Goal: Task Accomplishment & Management: Manage account settings

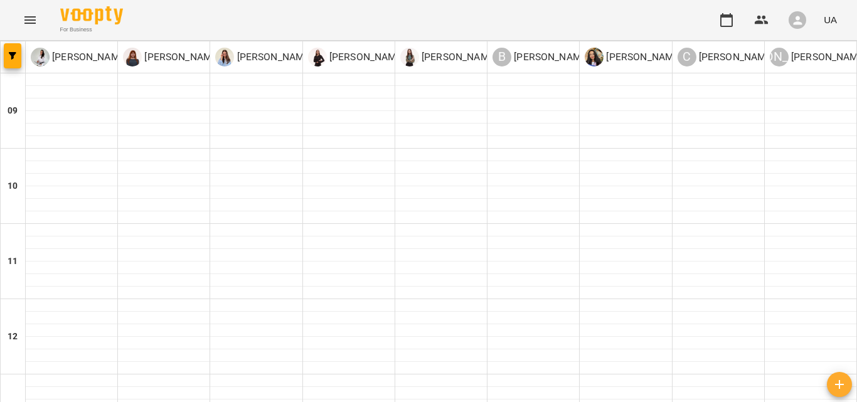
scroll to position [500, 0]
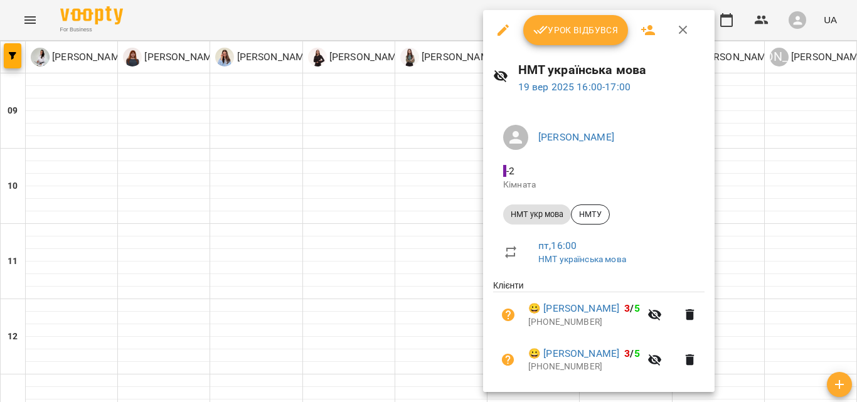
click at [572, 17] on button "Урок відбувся" at bounding box center [575, 30] width 105 height 30
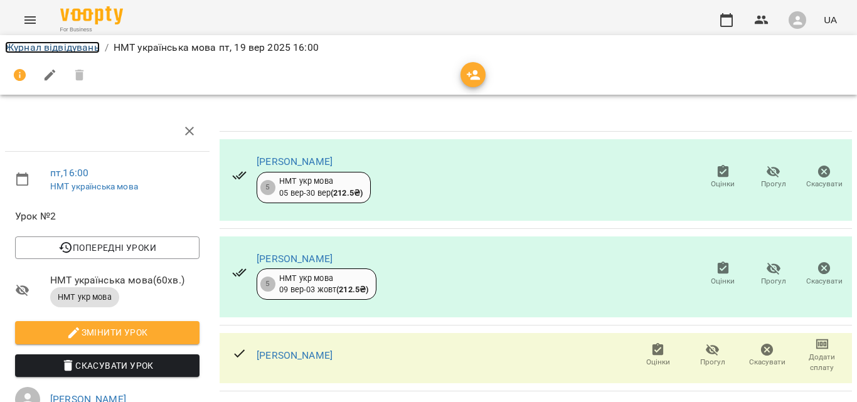
click at [91, 50] on link "Журнал відвідувань" at bounding box center [52, 47] width 95 height 12
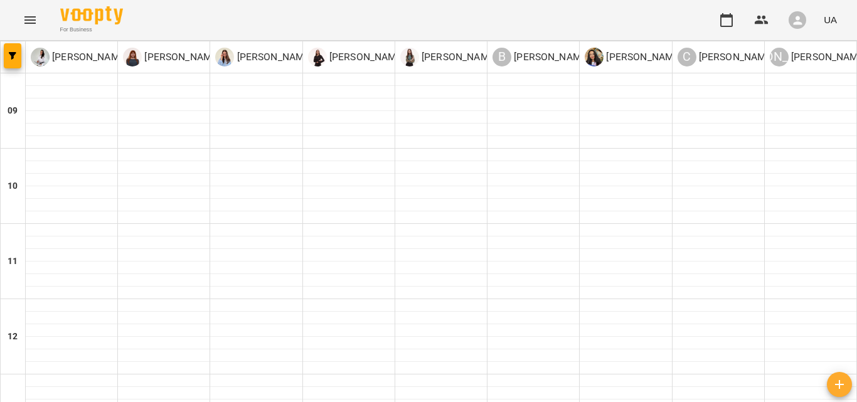
scroll to position [498, 0]
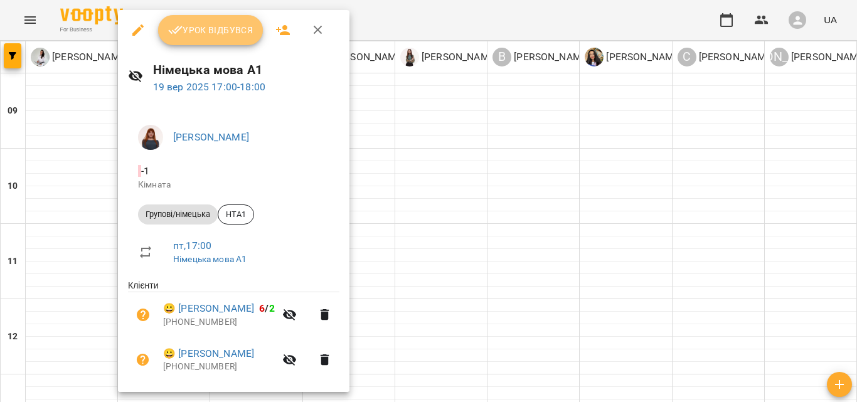
click at [236, 28] on span "Урок відбувся" at bounding box center [210, 30] width 85 height 15
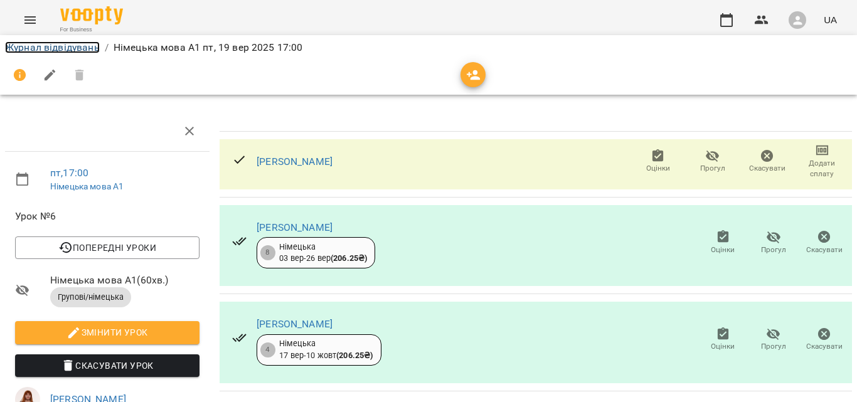
click at [35, 45] on link "Журнал відвідувань" at bounding box center [52, 47] width 95 height 12
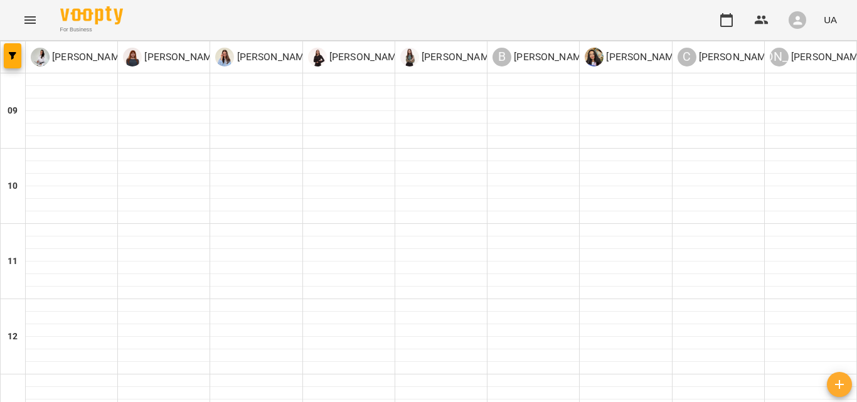
scroll to position [583, 0]
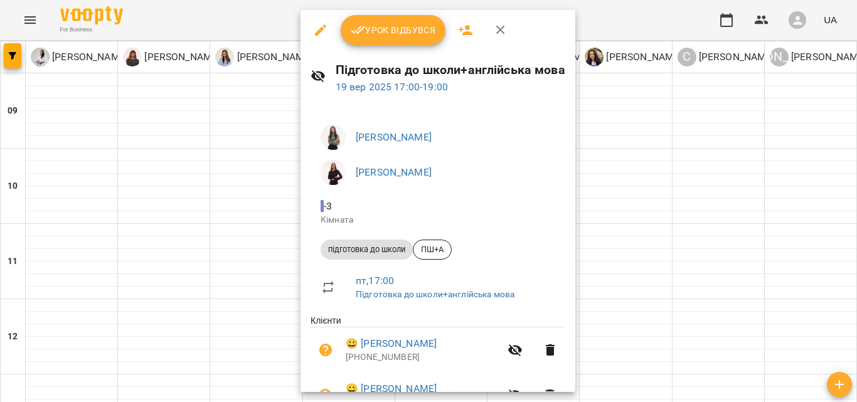
click at [414, 35] on span "Урок відбувся" at bounding box center [393, 30] width 85 height 15
click at [407, 33] on span "Урок відбувся" at bounding box center [393, 30] width 85 height 15
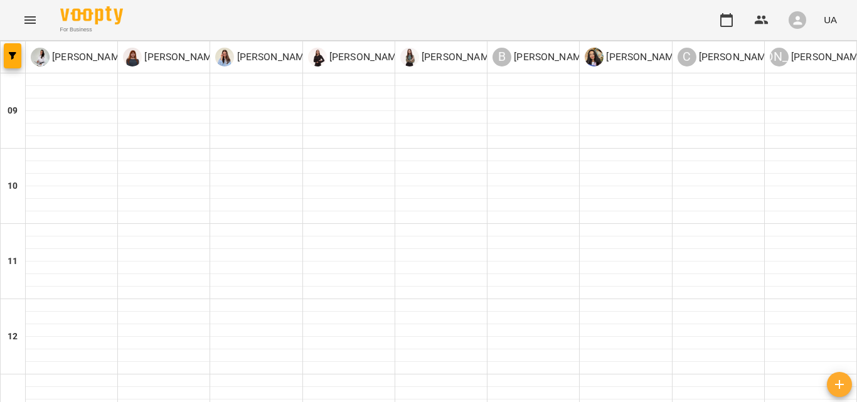
scroll to position [583, 0]
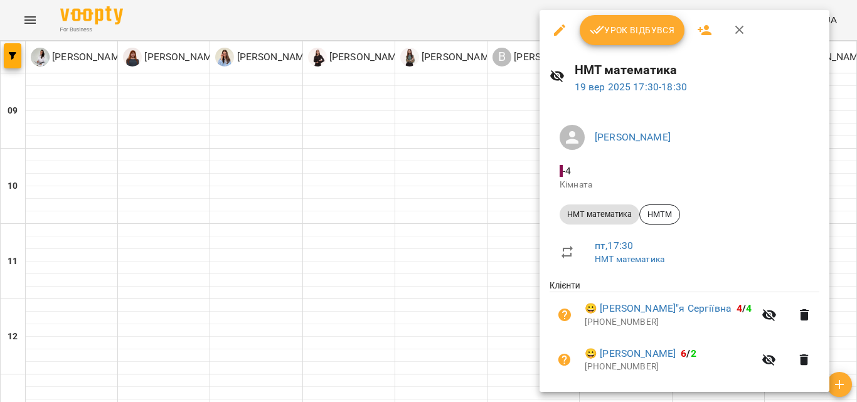
click at [636, 25] on span "Урок відбувся" at bounding box center [632, 30] width 85 height 15
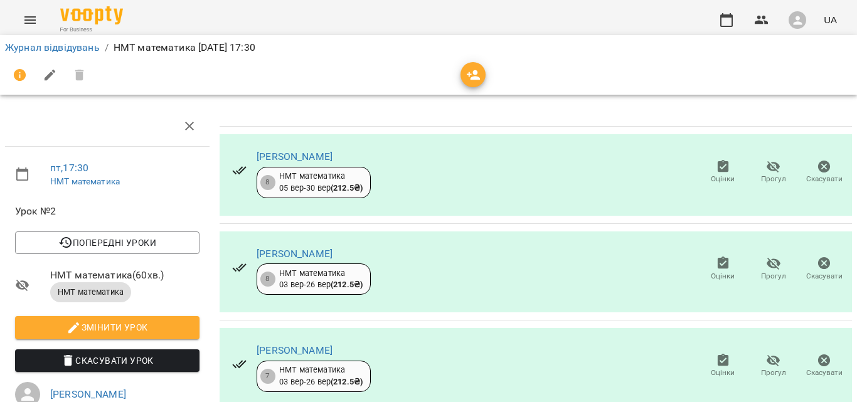
scroll to position [211, 0]
click at [28, 28] on button "Menu" at bounding box center [30, 20] width 30 height 30
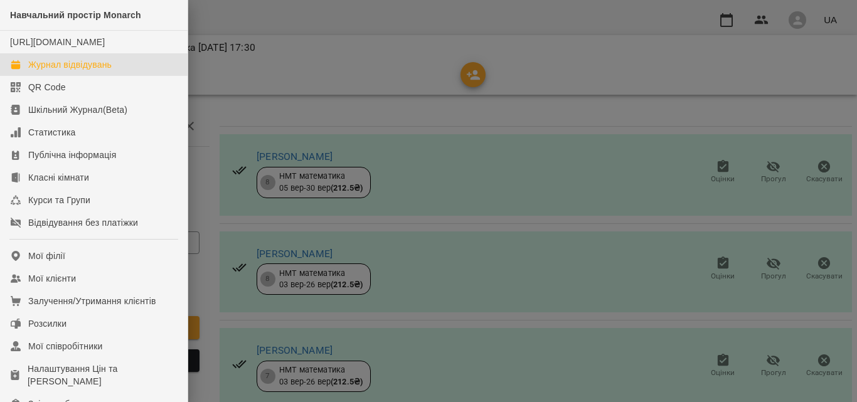
click at [61, 71] on div "Журнал відвідувань" at bounding box center [69, 64] width 83 height 13
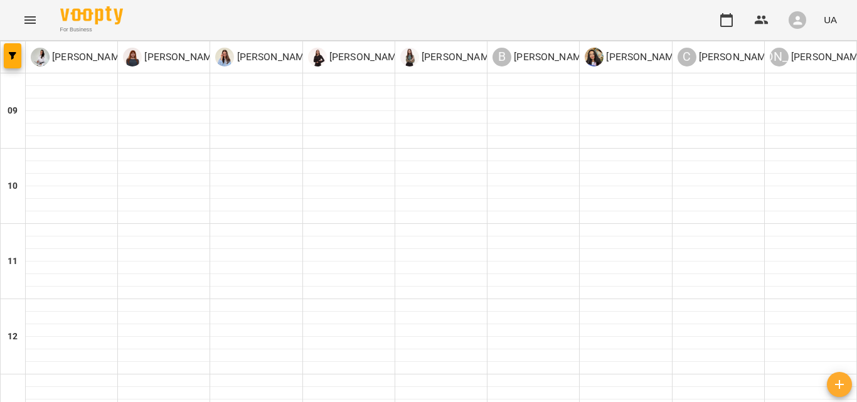
scroll to position [452, 0]
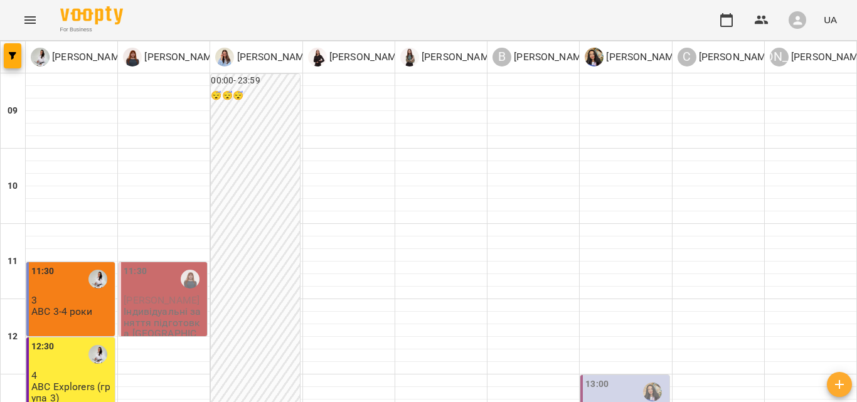
scroll to position [176, 0]
click at [77, 381] on p "ABC Explorers (група 3)" at bounding box center [71, 392] width 81 height 22
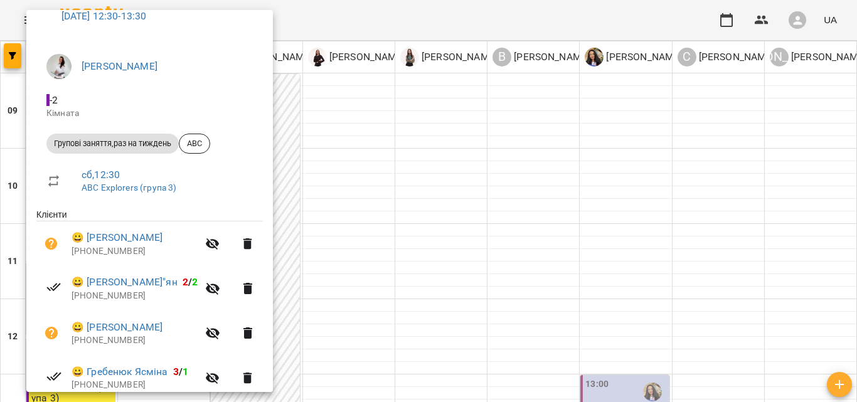
scroll to position [0, 0]
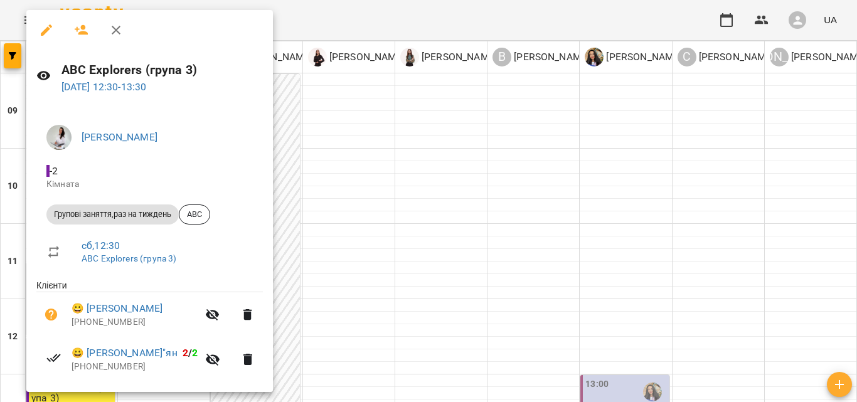
click at [300, 244] on div at bounding box center [428, 201] width 857 height 402
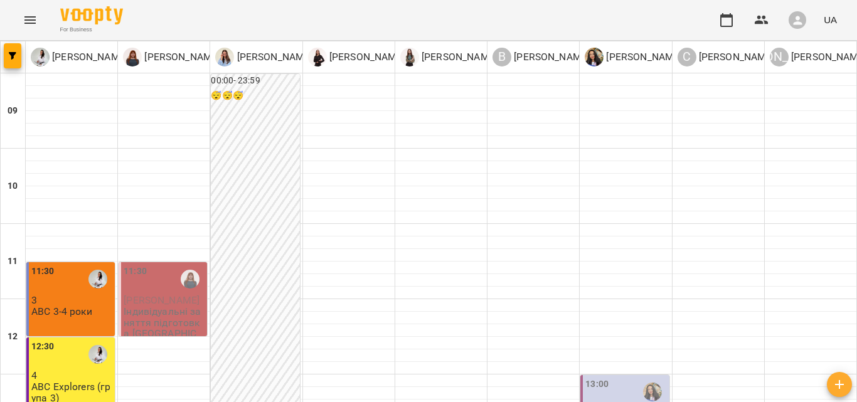
click at [83, 338] on div "12:30 4 ABC Explorers (група 3)" at bounding box center [70, 375] width 88 height 74
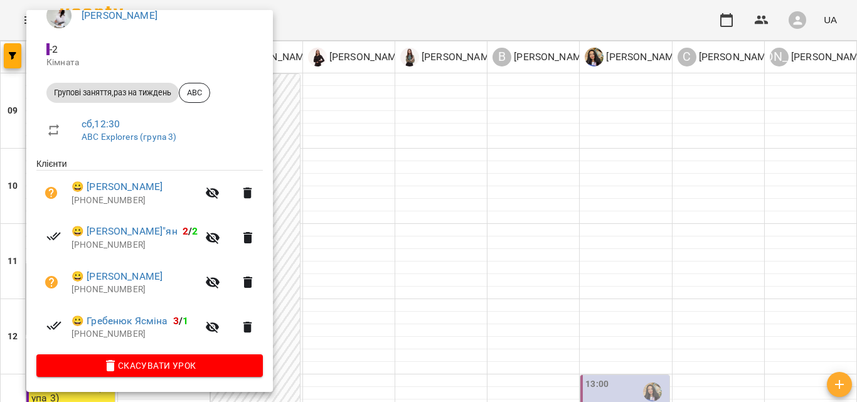
scroll to position [124, 0]
click at [198, 329] on button "button" at bounding box center [213, 327] width 30 height 30
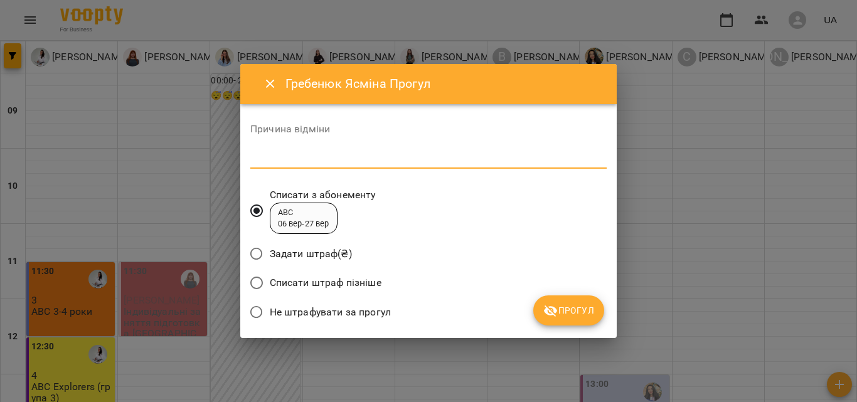
click at [342, 162] on textarea at bounding box center [428, 158] width 356 height 12
type textarea "*"
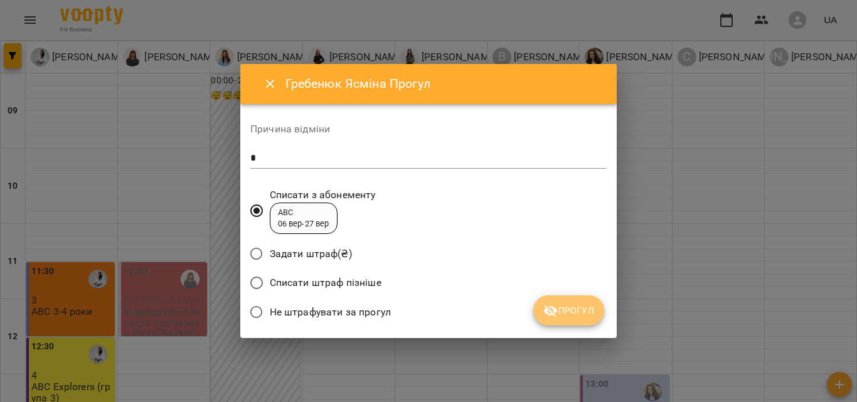
click at [565, 312] on span "Прогул" at bounding box center [568, 310] width 51 height 15
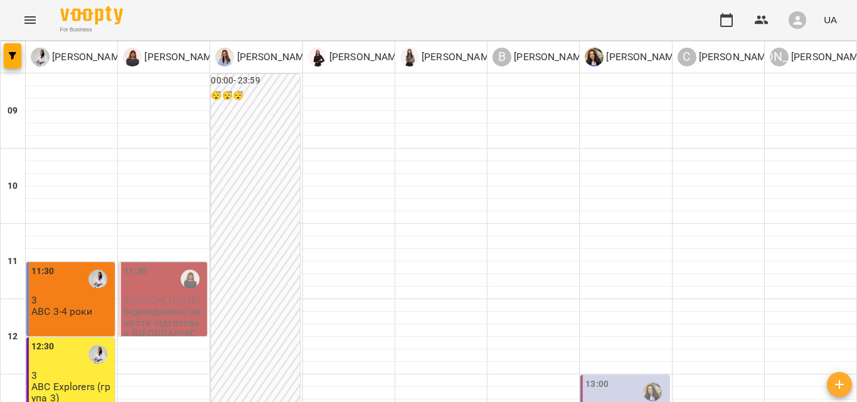
click at [102, 370] on p "3" at bounding box center [71, 375] width 81 height 11
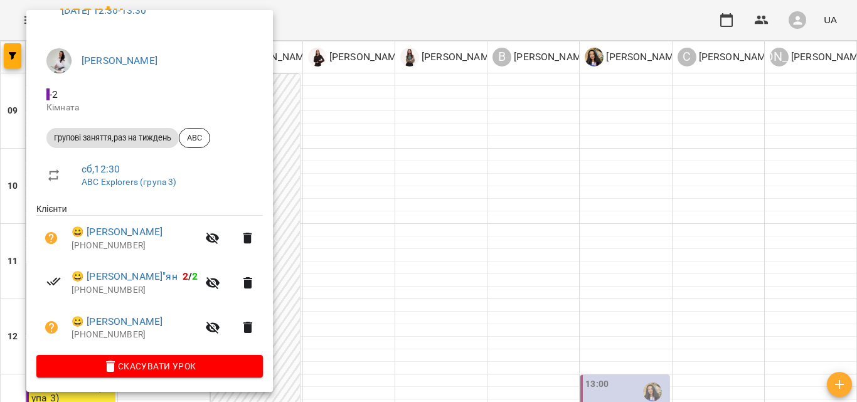
scroll to position [79, 0]
click at [360, 250] on div at bounding box center [428, 201] width 857 height 402
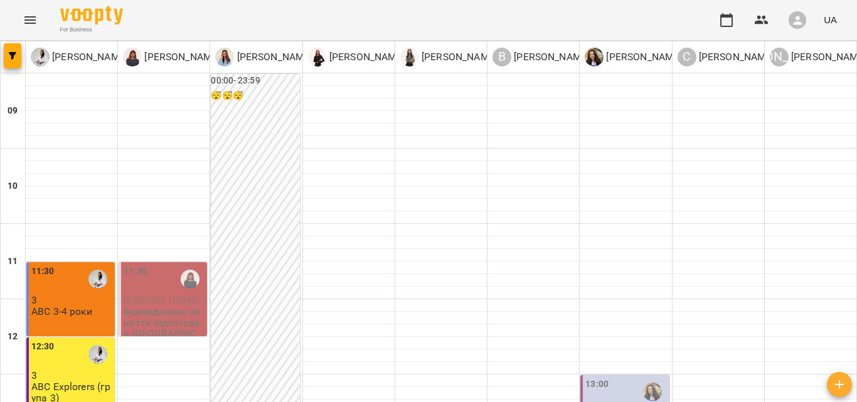
click at [42, 262] on div "11:30 3 ABC 3-4 роки" at bounding box center [70, 299] width 88 height 74
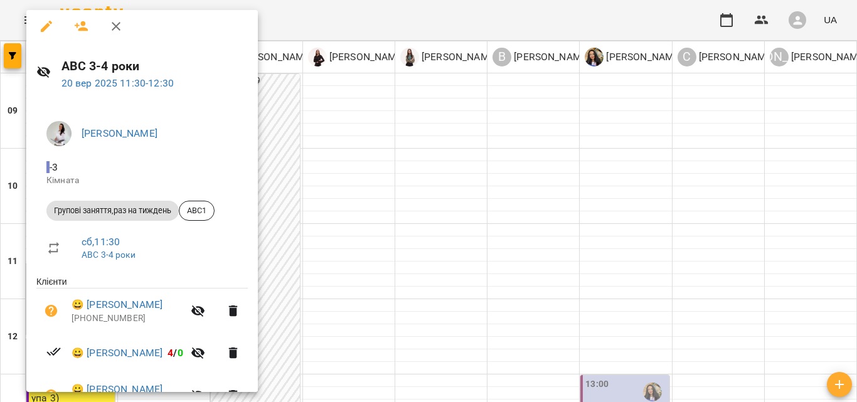
scroll to position [0, 0]
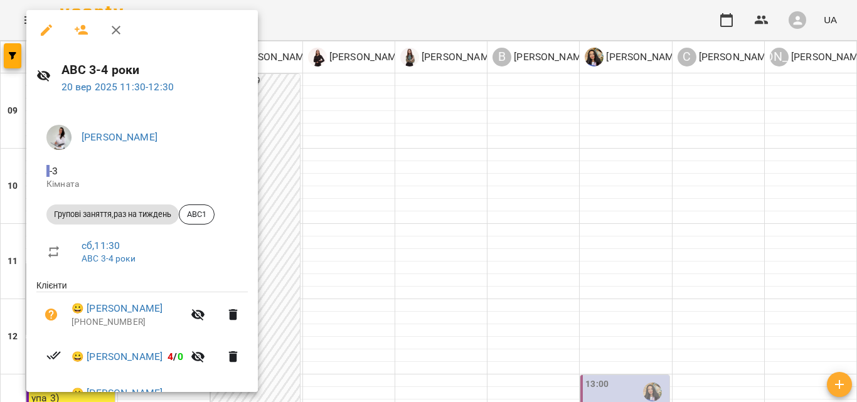
click at [423, 211] on div at bounding box center [428, 201] width 857 height 402
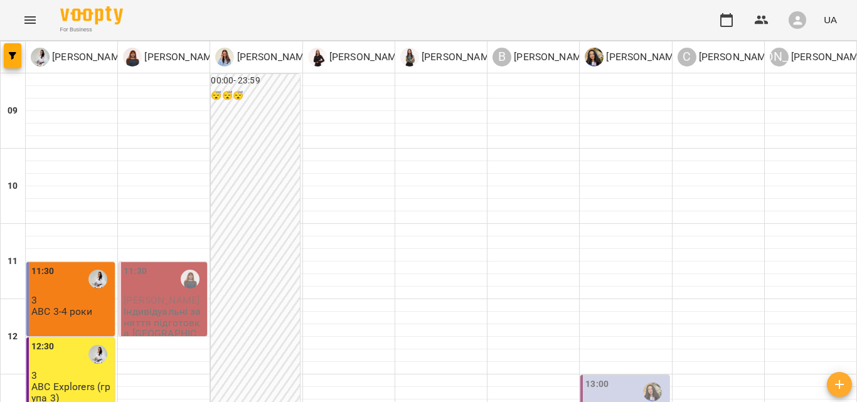
click at [53, 295] on p "3" at bounding box center [71, 300] width 81 height 11
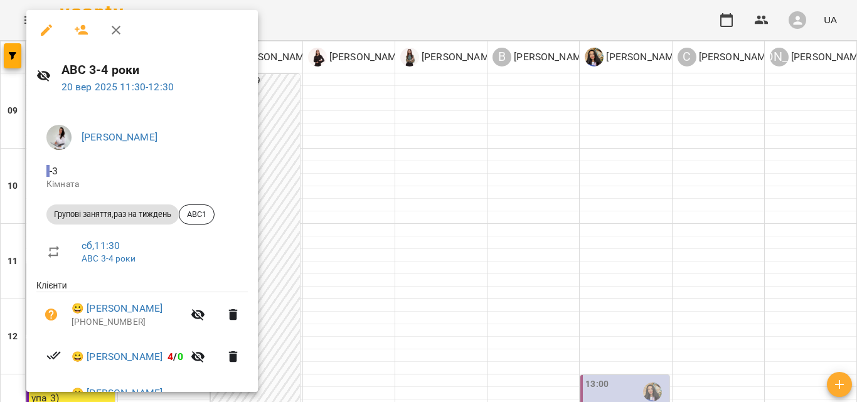
click at [480, 221] on div at bounding box center [428, 201] width 857 height 402
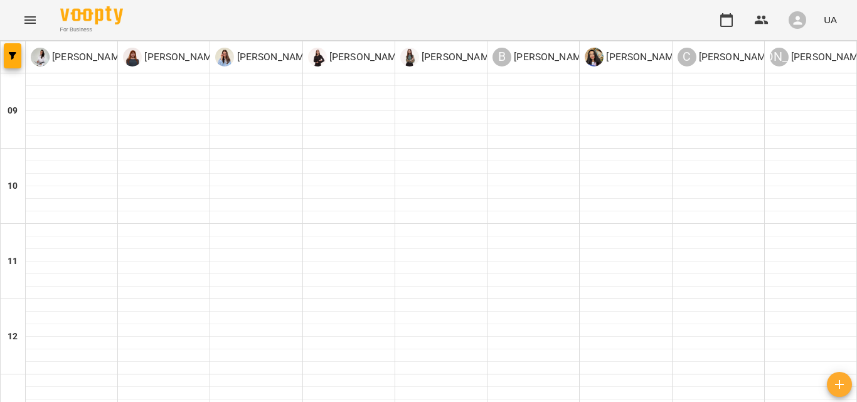
scroll to position [583, 0]
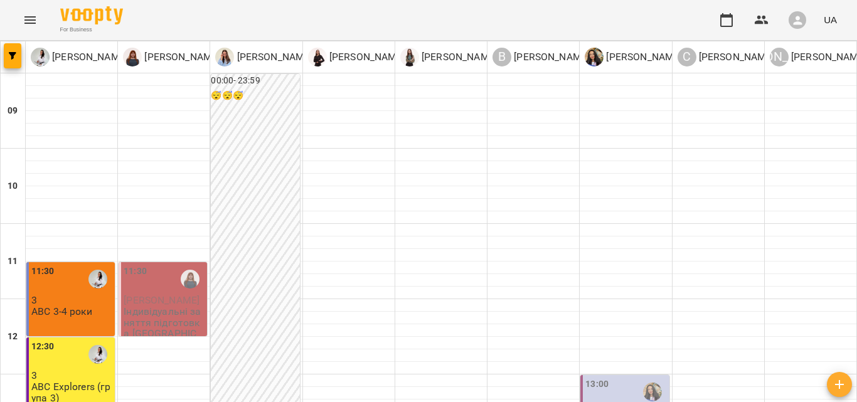
scroll to position [125, 0]
click at [89, 370] on p "3" at bounding box center [71, 375] width 81 height 11
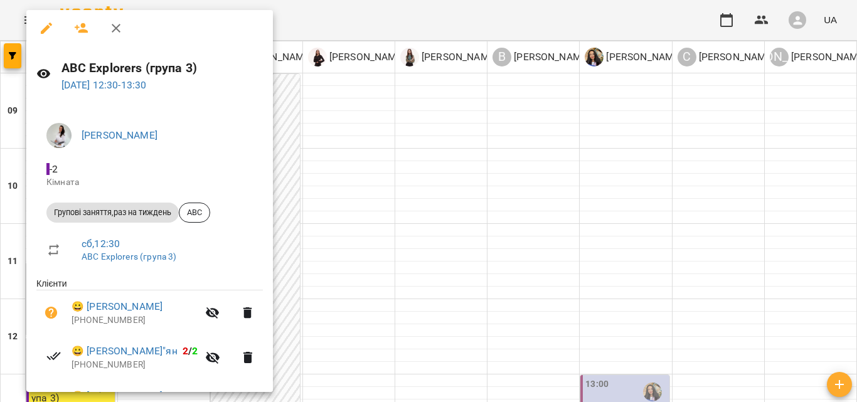
scroll to position [0, 0]
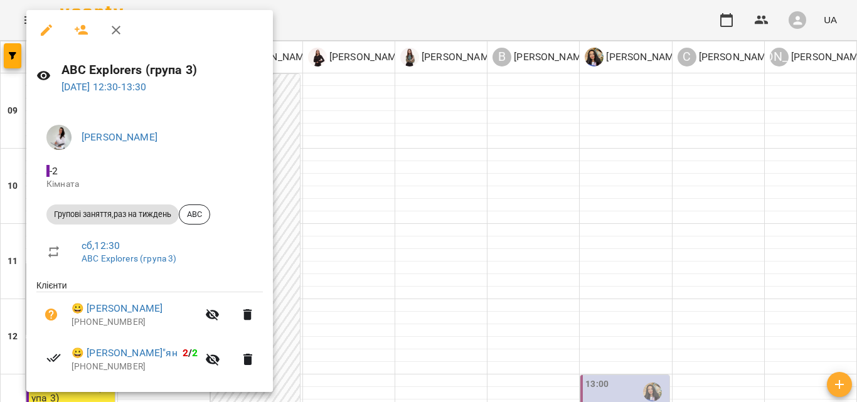
click at [459, 238] on div at bounding box center [428, 201] width 857 height 402
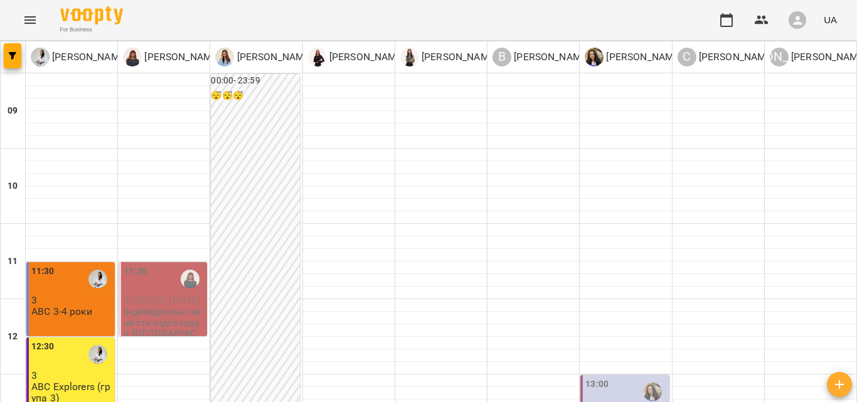
click at [59, 295] on p "3" at bounding box center [71, 300] width 81 height 11
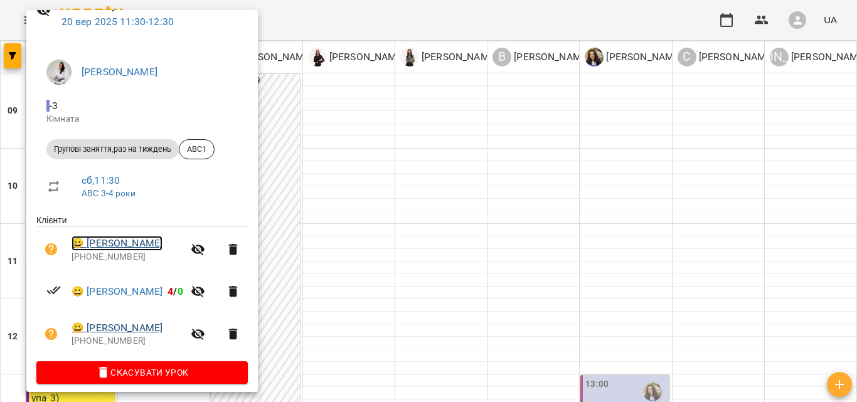
scroll to position [74, 0]
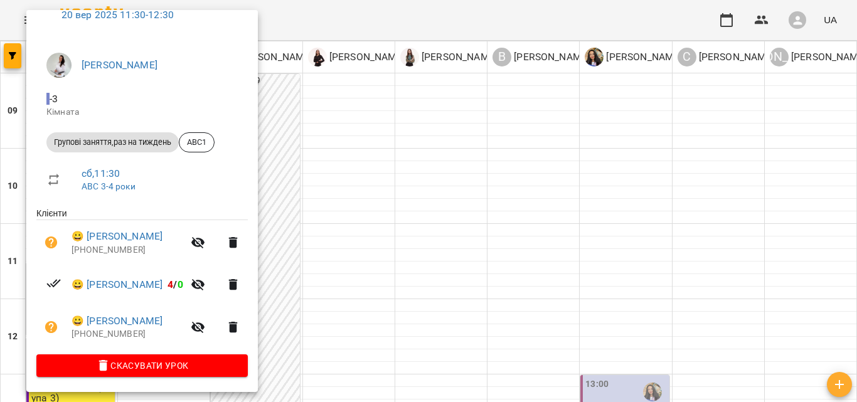
click at [410, 220] on div at bounding box center [428, 201] width 857 height 402
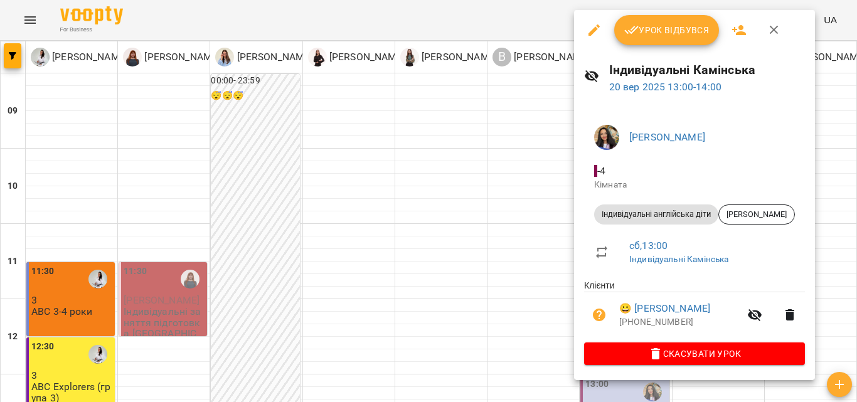
click at [303, 257] on div at bounding box center [428, 201] width 857 height 402
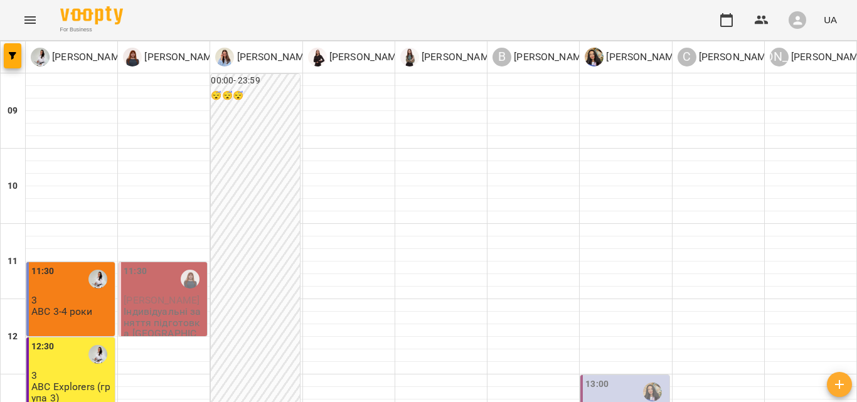
click at [188, 295] on p "[PERSON_NAME]" at bounding box center [164, 300] width 81 height 11
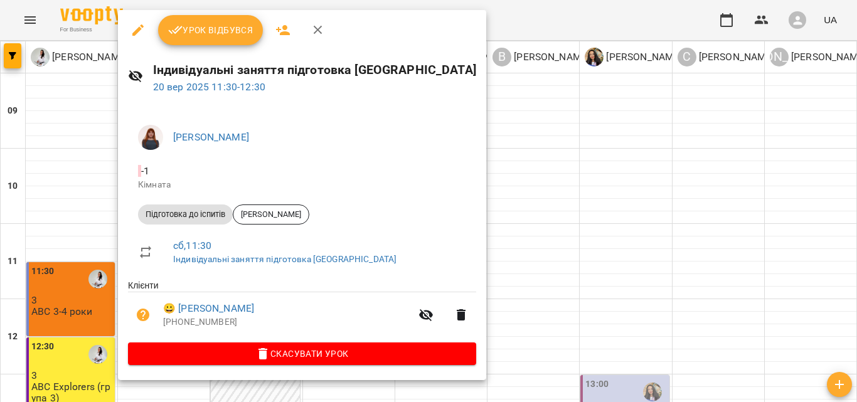
click at [575, 199] on div at bounding box center [428, 201] width 857 height 402
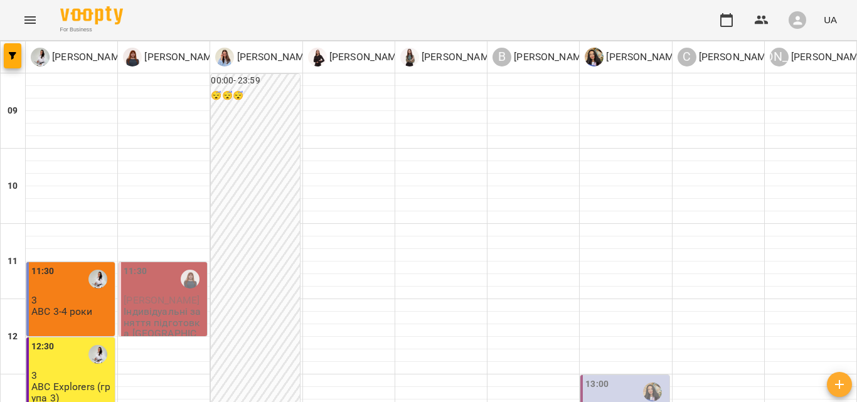
click at [26, 19] on icon "Menu" at bounding box center [30, 20] width 15 height 15
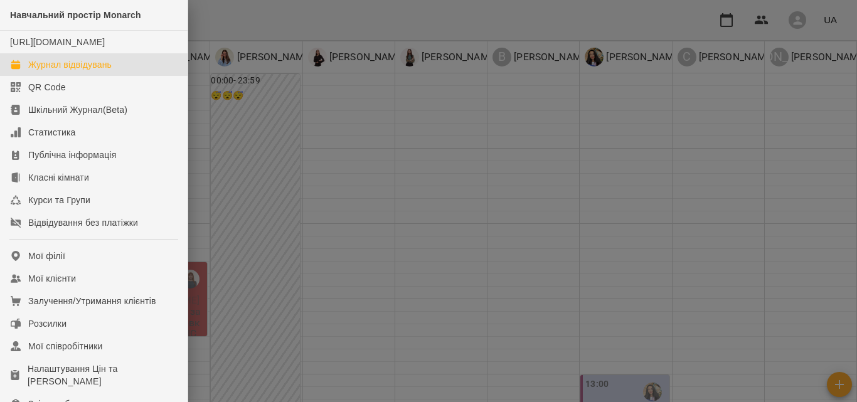
click at [64, 71] on div "Журнал відвідувань" at bounding box center [69, 64] width 83 height 13
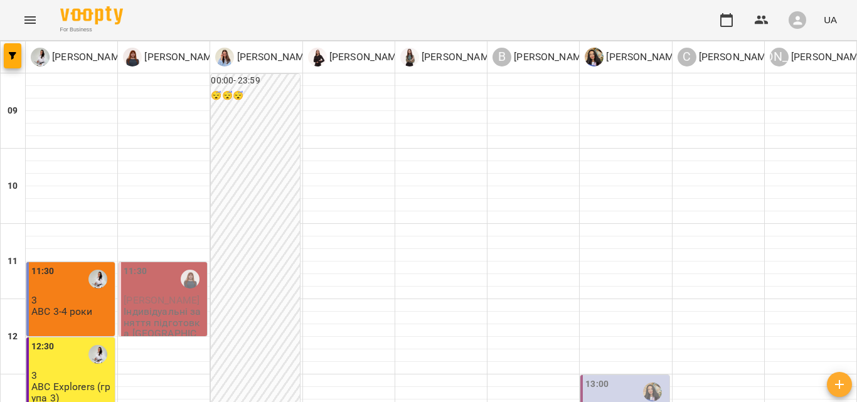
click at [155, 282] on div "11:30" at bounding box center [164, 279] width 81 height 29
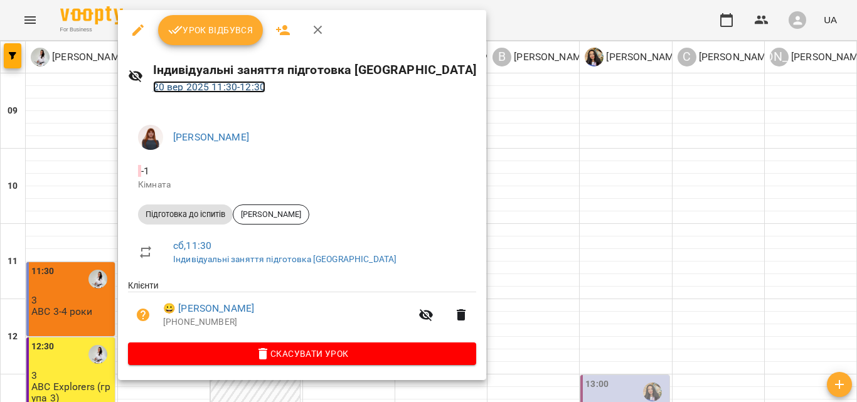
click at [193, 88] on link "20 вер 2025 11:30 - 12:30" at bounding box center [209, 87] width 112 height 12
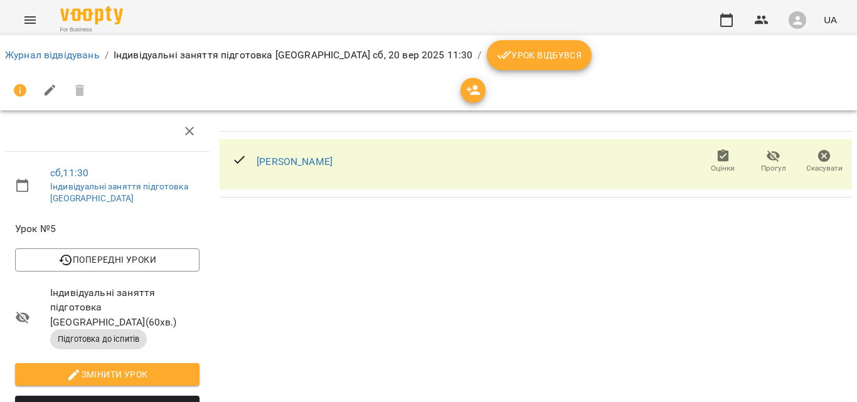
click at [115, 367] on span "Змінити урок" at bounding box center [107, 374] width 164 height 15
select select "**********"
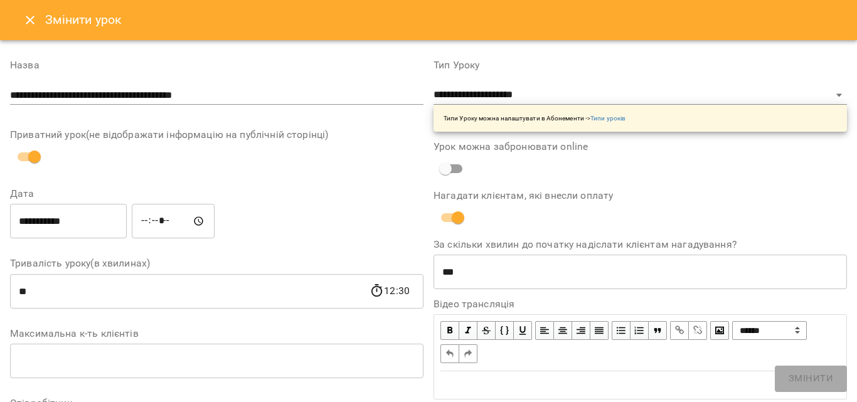
click at [73, 223] on input "**********" at bounding box center [68, 221] width 117 height 35
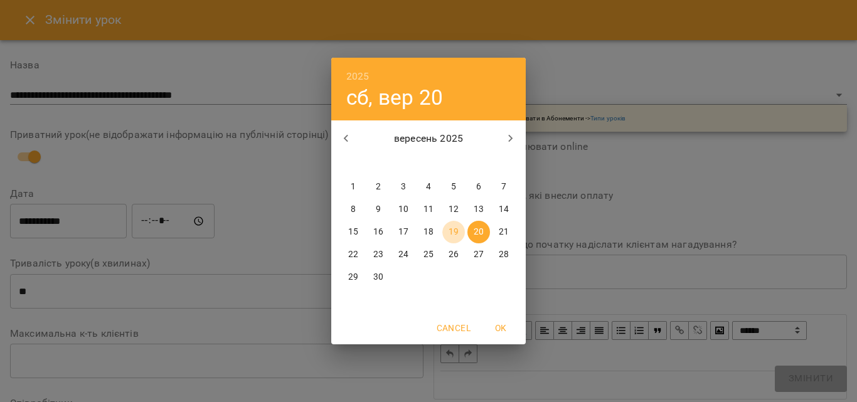
click at [450, 231] on p "19" at bounding box center [454, 232] width 10 height 13
type input "**********"
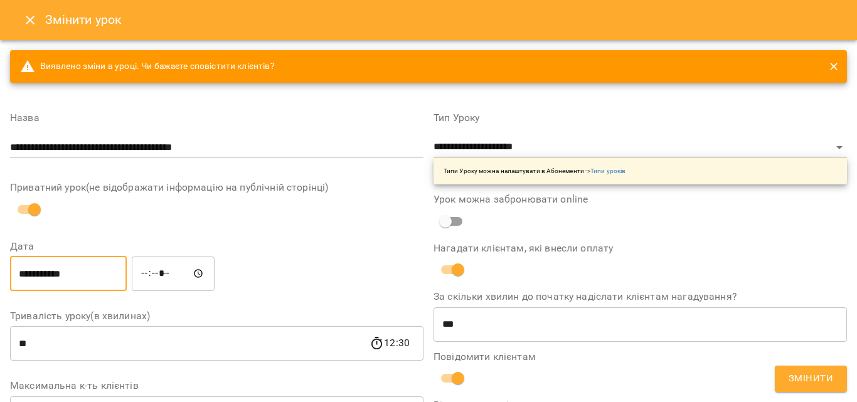
click at [184, 284] on input "*****" at bounding box center [173, 273] width 83 height 35
click at [192, 274] on input "*****" at bounding box center [173, 273] width 83 height 35
type input "*****"
click at [264, 277] on div "**********" at bounding box center [217, 273] width 418 height 40
click at [826, 383] on span "Змінити" at bounding box center [811, 379] width 45 height 16
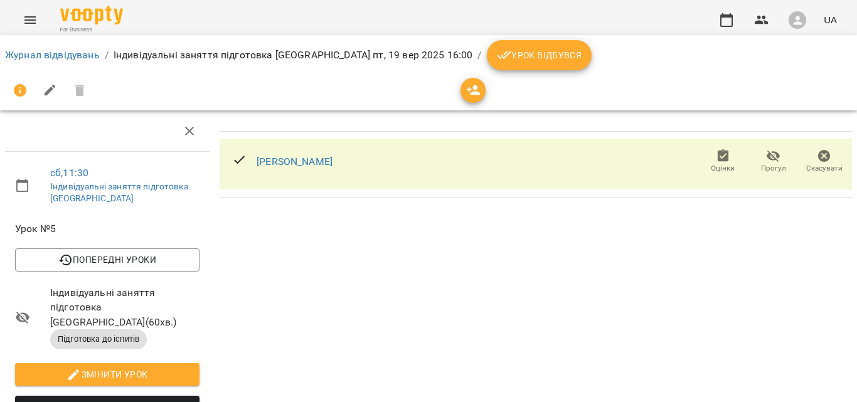
click at [32, 17] on icon "Menu" at bounding box center [29, 20] width 11 height 8
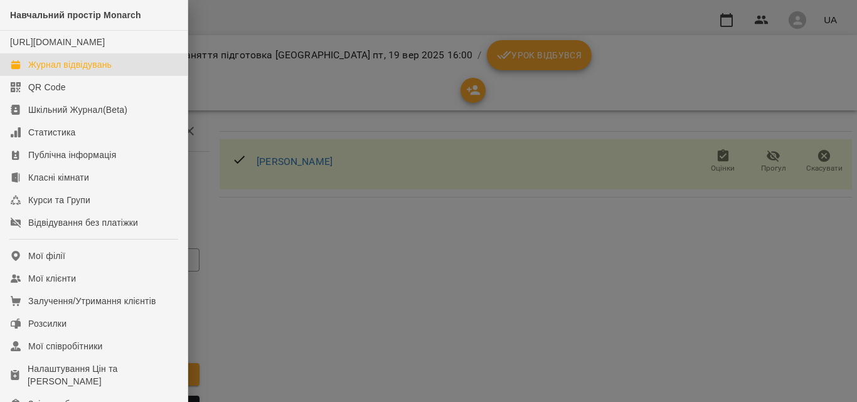
click at [72, 71] on div "Журнал відвідувань" at bounding box center [69, 64] width 83 height 13
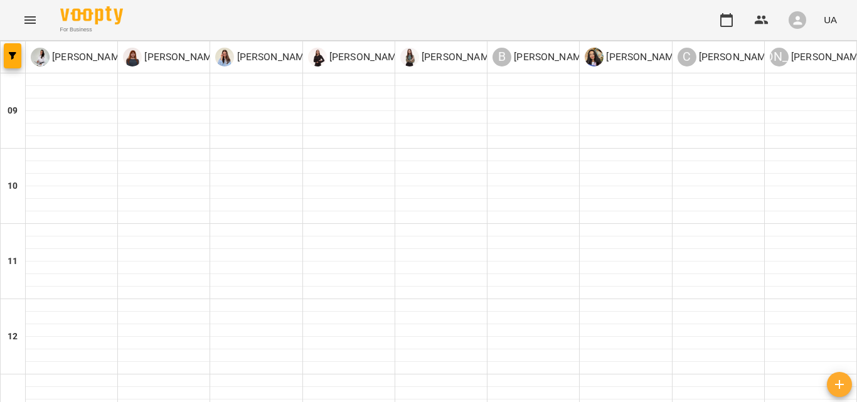
scroll to position [503, 0]
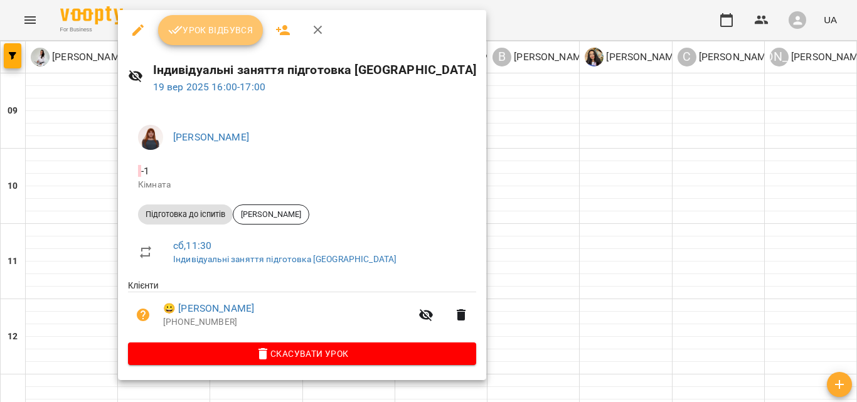
click at [199, 20] on button "Урок відбувся" at bounding box center [210, 30] width 105 height 30
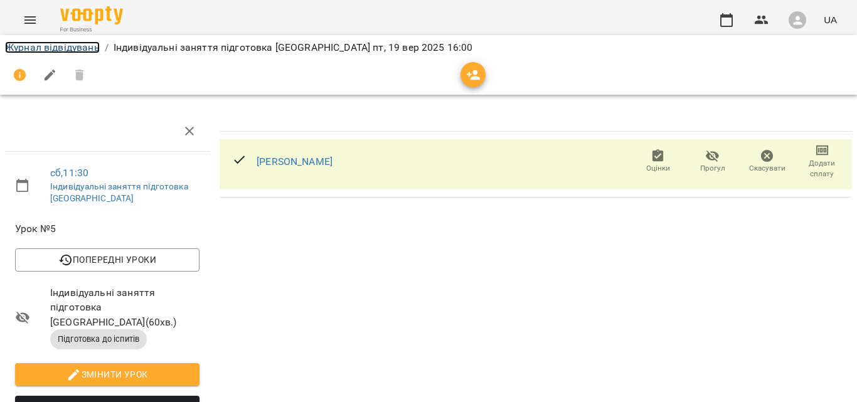
click at [75, 43] on link "Журнал відвідувань" at bounding box center [52, 47] width 95 height 12
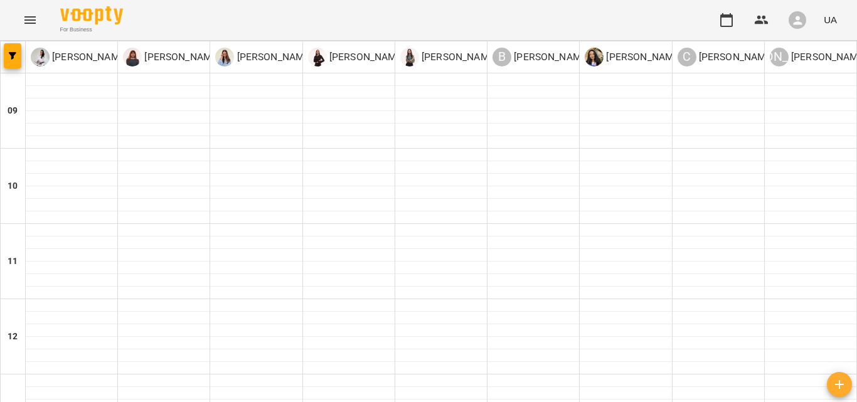
click at [31, 17] on icon "Menu" at bounding box center [29, 20] width 11 height 8
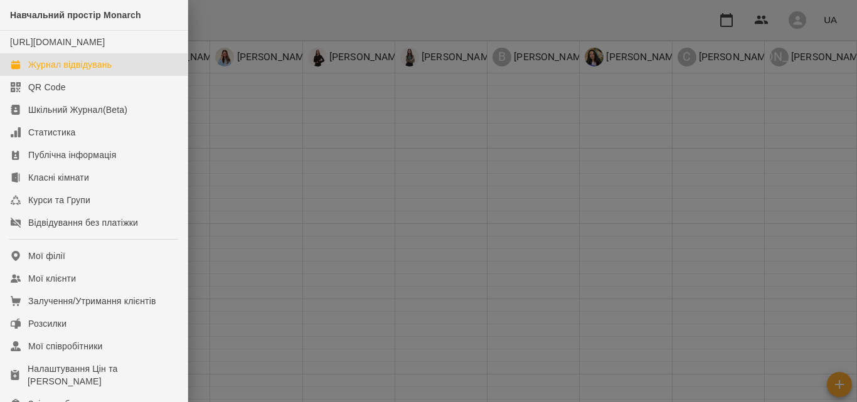
click at [71, 71] on div "Журнал відвідувань" at bounding box center [69, 64] width 83 height 13
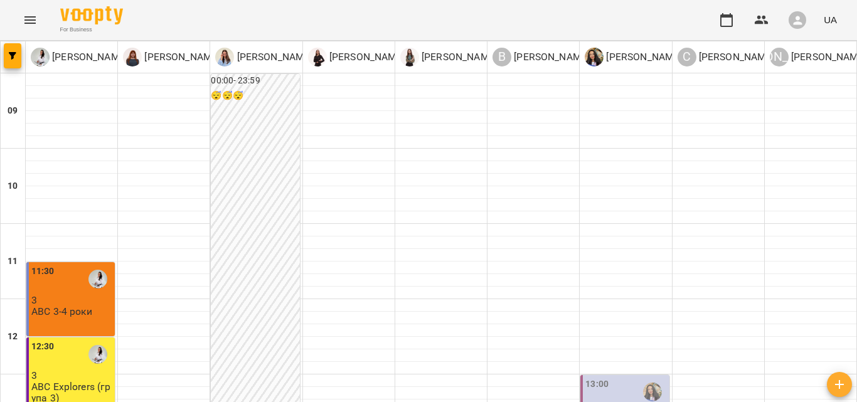
scroll to position [218, 0]
click at [79, 262] on div "11:30 3 ABC 3-4 роки" at bounding box center [70, 299] width 88 height 74
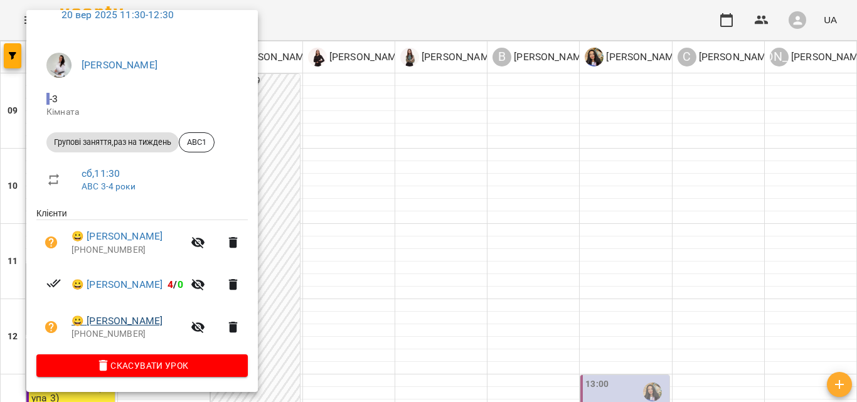
scroll to position [74, 0]
click at [129, 324] on link "😀 Хмельнюк Анастасія" at bounding box center [117, 321] width 91 height 15
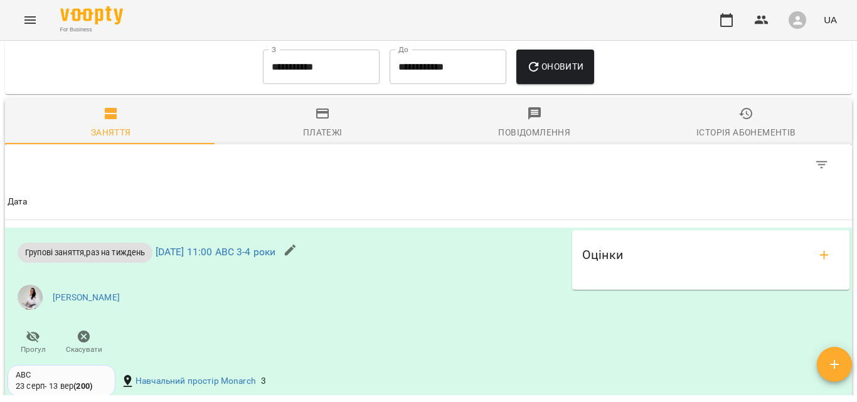
click at [785, 137] on span "Історія абонементів" at bounding box center [746, 123] width 197 height 34
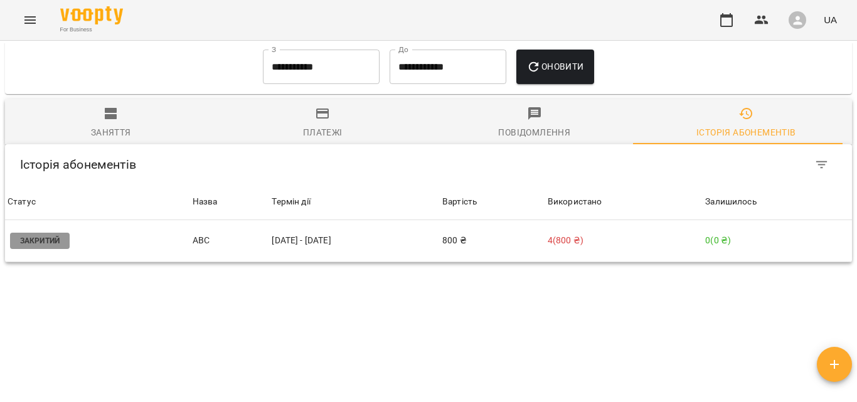
scroll to position [657, 0]
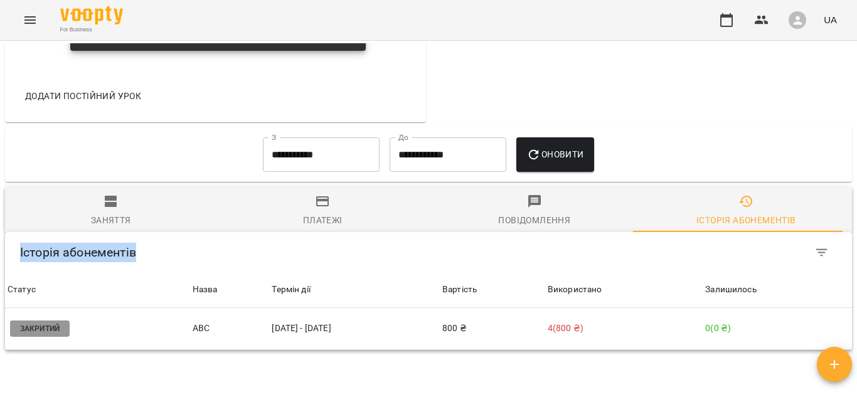
drag, startPoint x: 856, startPoint y: 271, endPoint x: 846, endPoint y: 174, distance: 97.8
click at [846, 163] on div "**********" at bounding box center [428, 242] width 857 height 402
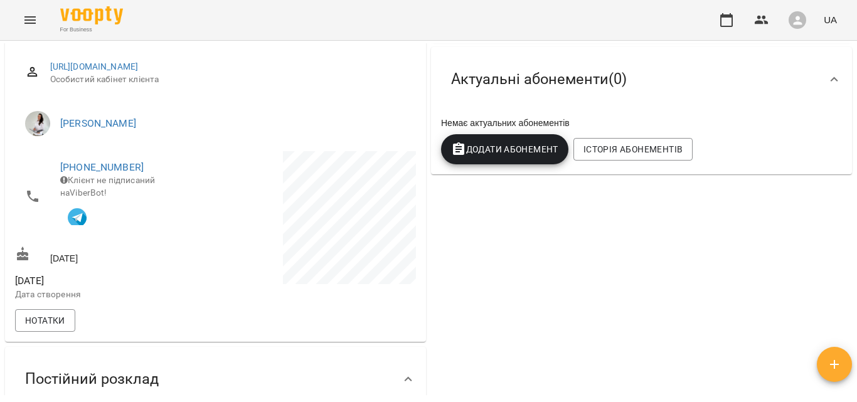
scroll to position [6, 0]
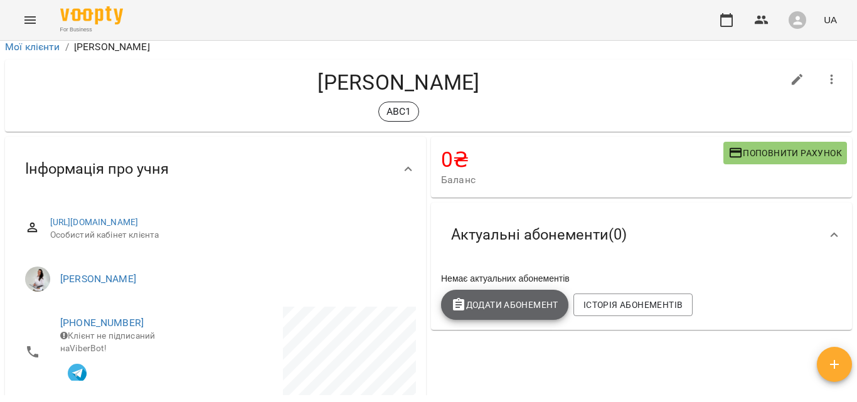
click at [529, 315] on button "Додати Абонемент" at bounding box center [504, 305] width 127 height 30
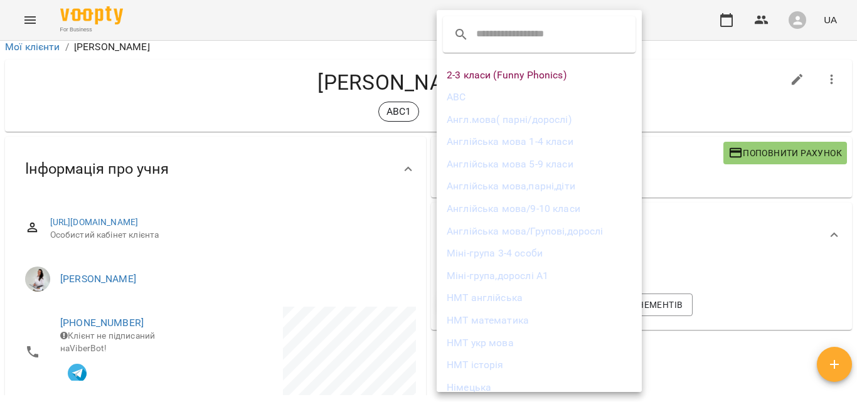
click at [472, 97] on li "АВС" at bounding box center [539, 97] width 205 height 23
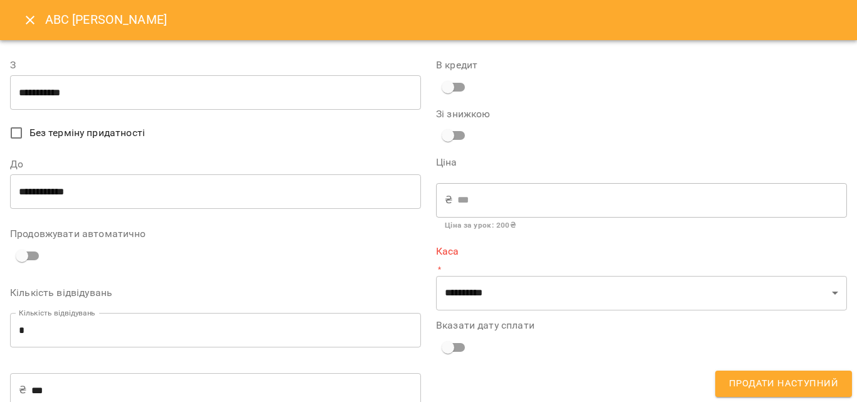
type input "**********"
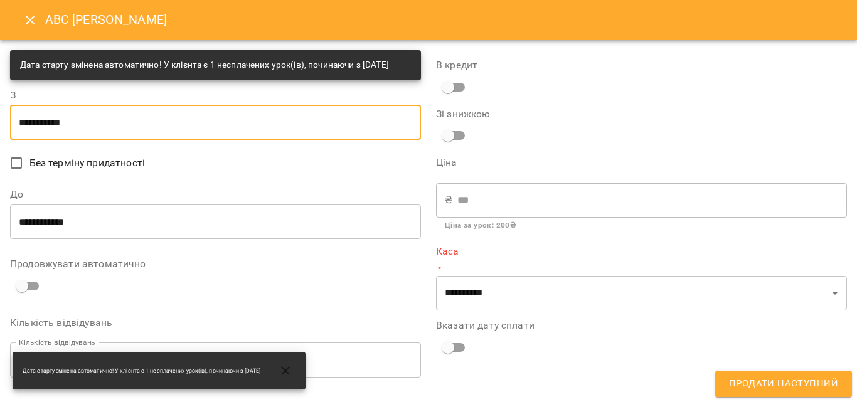
click at [88, 140] on input "**********" at bounding box center [215, 122] width 411 height 35
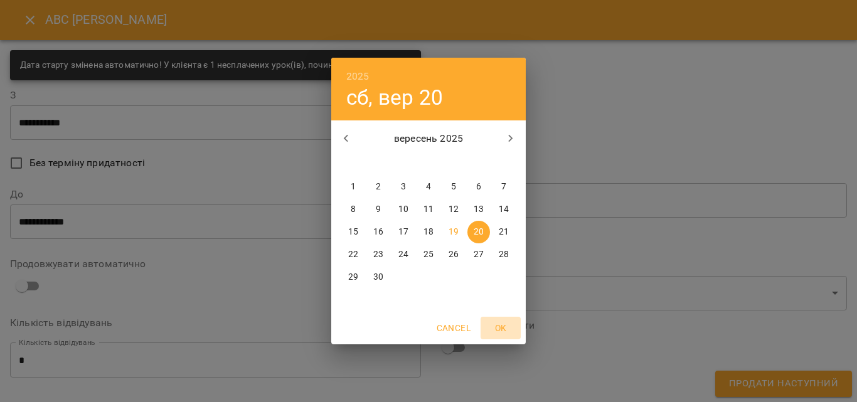
click at [502, 331] on span "OK" at bounding box center [501, 328] width 30 height 15
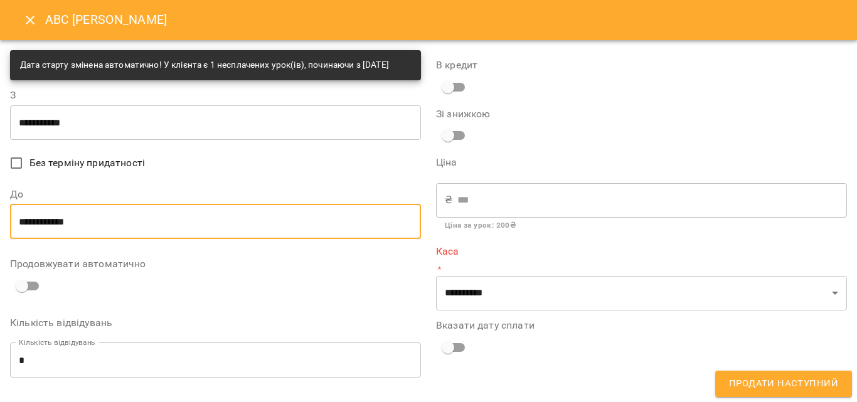
click at [98, 228] on input "**********" at bounding box center [215, 221] width 411 height 35
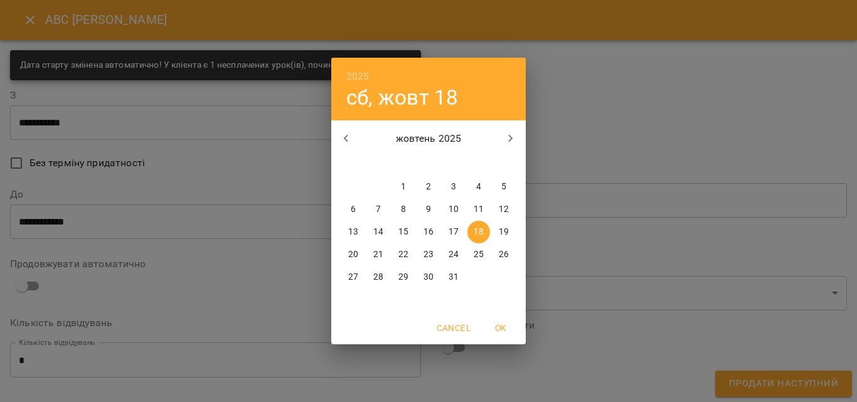
click at [341, 137] on icon "button" at bounding box center [346, 138] width 15 height 15
click at [507, 143] on icon "button" at bounding box center [510, 138] width 15 height 15
click at [479, 213] on p "11" at bounding box center [479, 209] width 10 height 13
type input "**********"
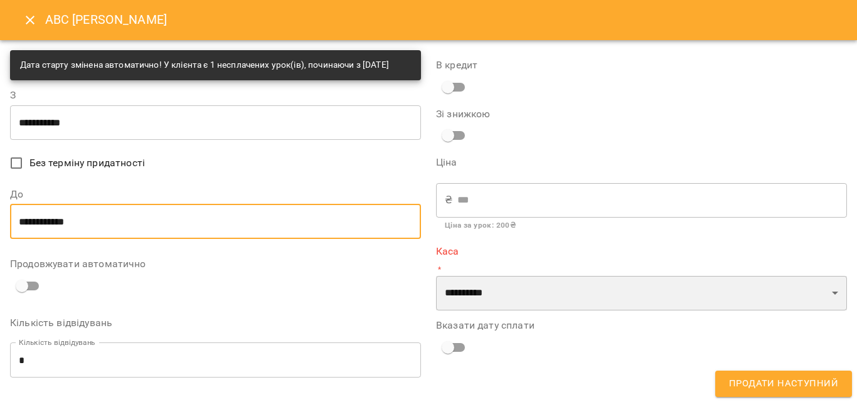
click at [524, 289] on select "**********" at bounding box center [641, 293] width 411 height 35
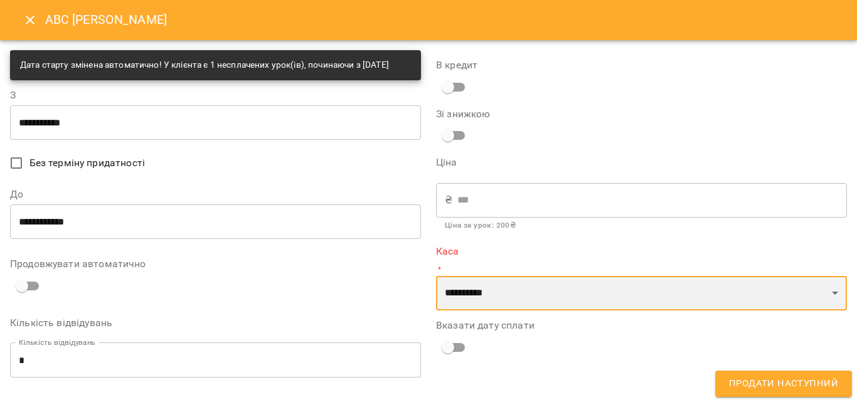
select select "****"
click at [436, 276] on select "**********" at bounding box center [641, 293] width 411 height 35
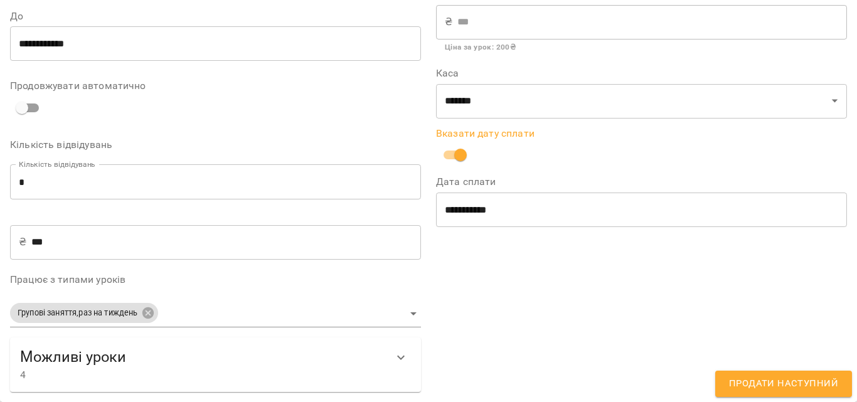
scroll to position [128, 0]
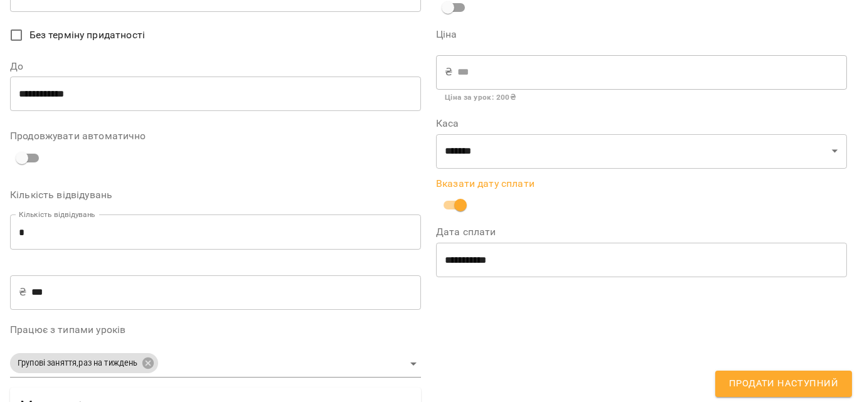
click at [773, 385] on span "Продати наступний" at bounding box center [783, 384] width 109 height 16
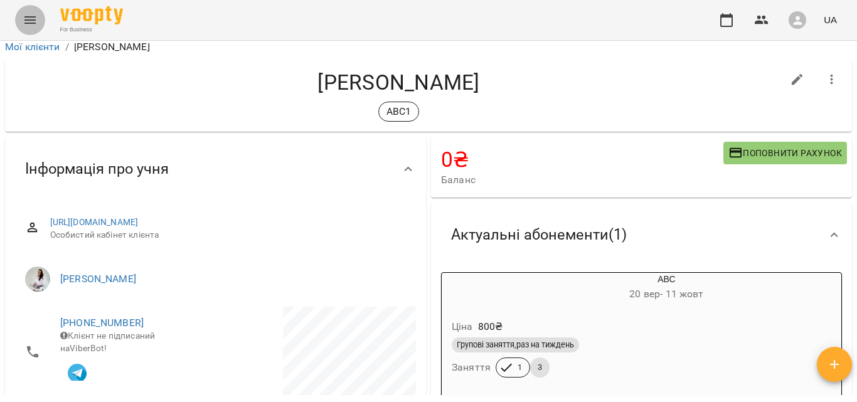
click at [33, 35] on button "Menu" at bounding box center [30, 20] width 30 height 30
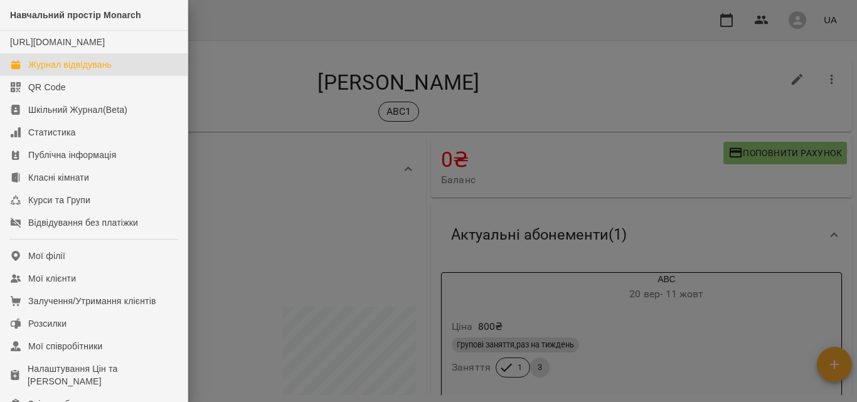
click at [46, 76] on link "Журнал відвідувань" at bounding box center [94, 64] width 188 height 23
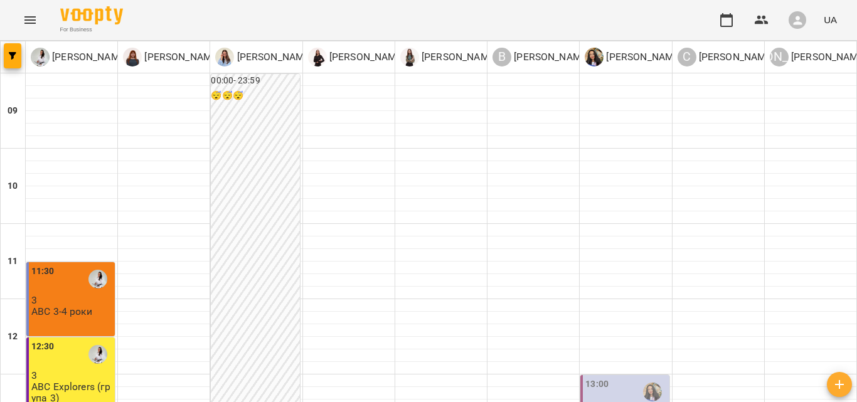
scroll to position [214, 0]
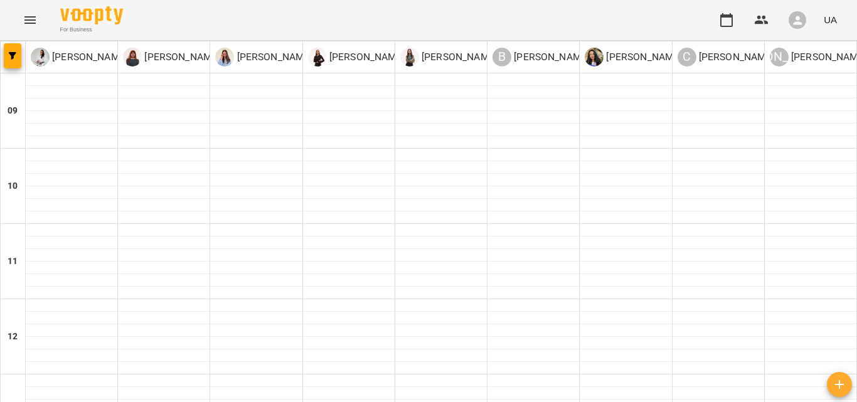
scroll to position [356, 0]
type input "**********"
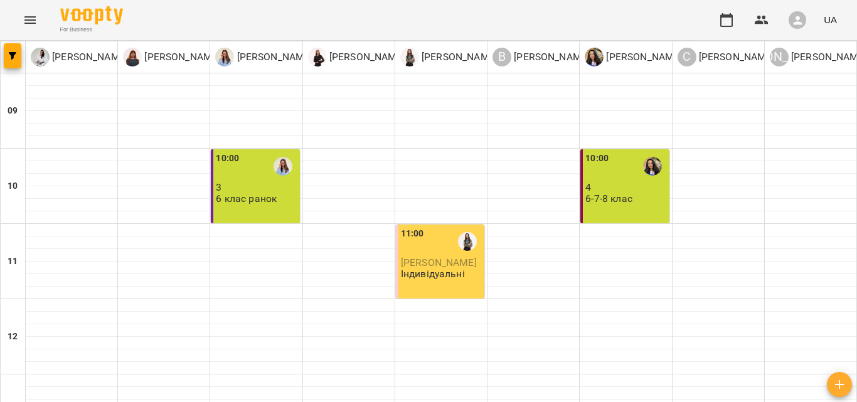
scroll to position [0, 0]
click at [644, 211] on div "10:00 4 6-7-8 клас" at bounding box center [624, 186] width 88 height 74
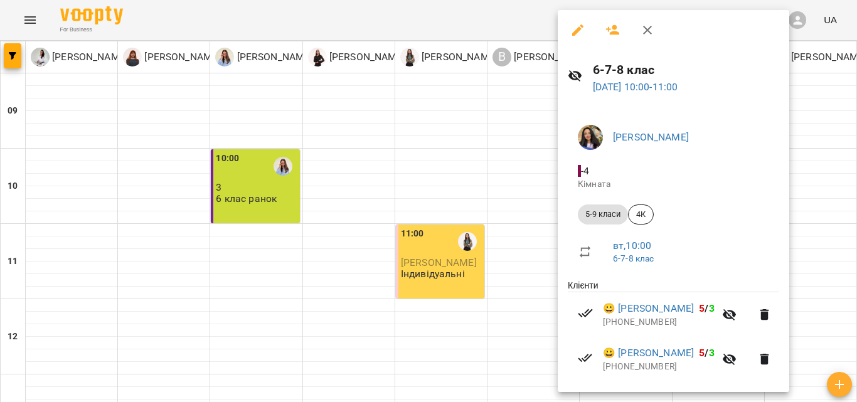
click at [620, 38] on button "button" at bounding box center [613, 30] width 30 height 30
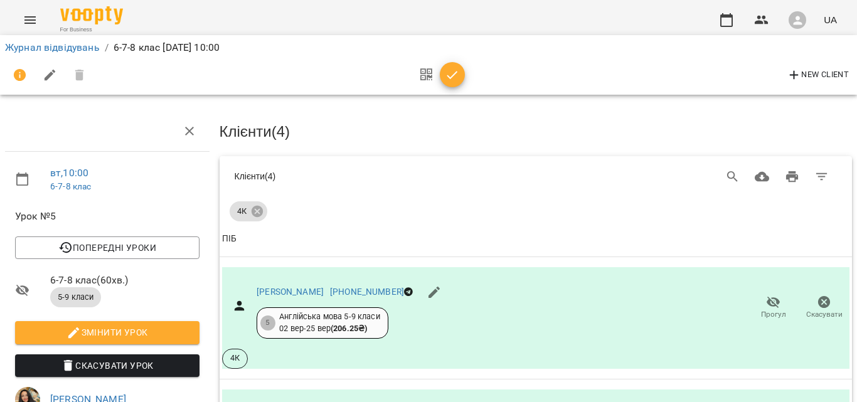
click at [836, 73] on span "New Client" at bounding box center [818, 75] width 62 height 15
select select "**"
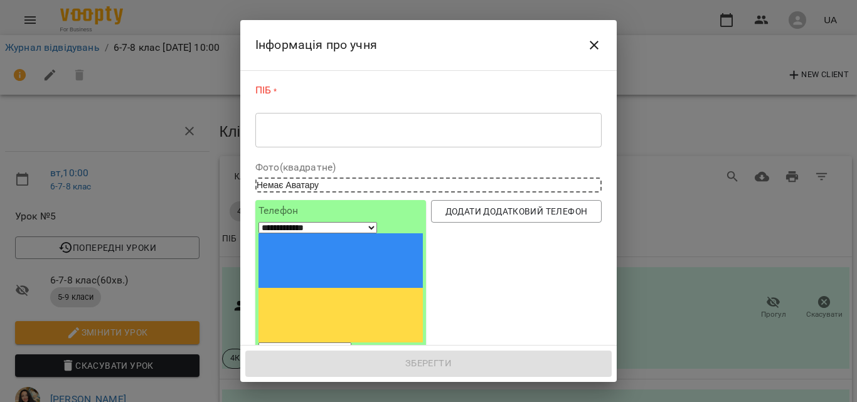
click at [390, 139] on div "* ​" at bounding box center [428, 129] width 346 height 35
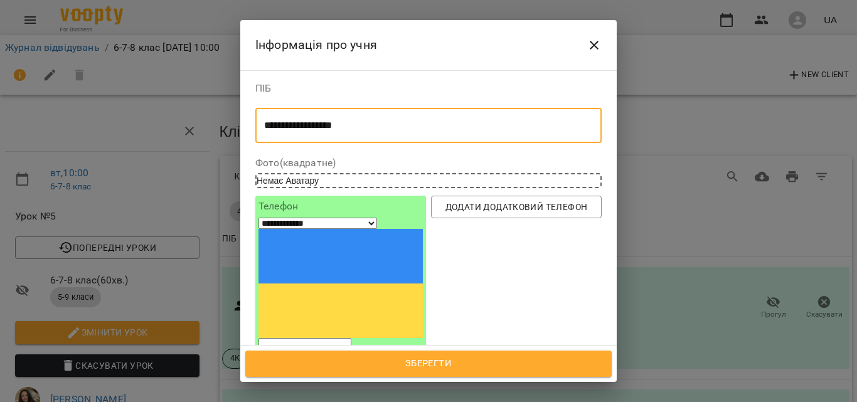
type textarea "**********"
click at [331, 338] on input "tel" at bounding box center [304, 346] width 93 height 16
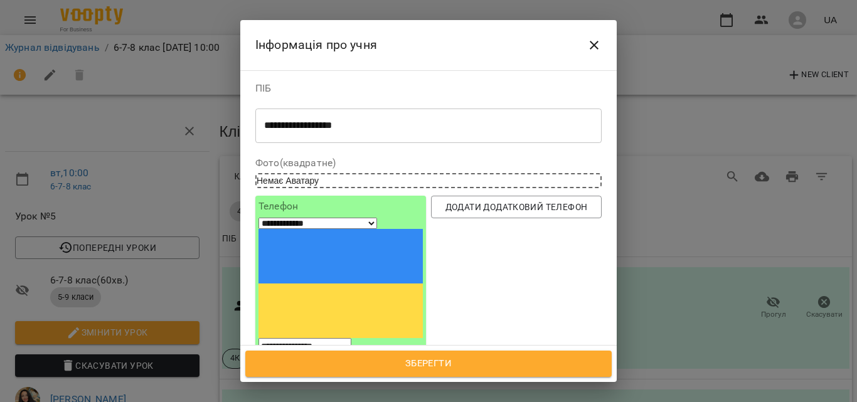
type input "**********"
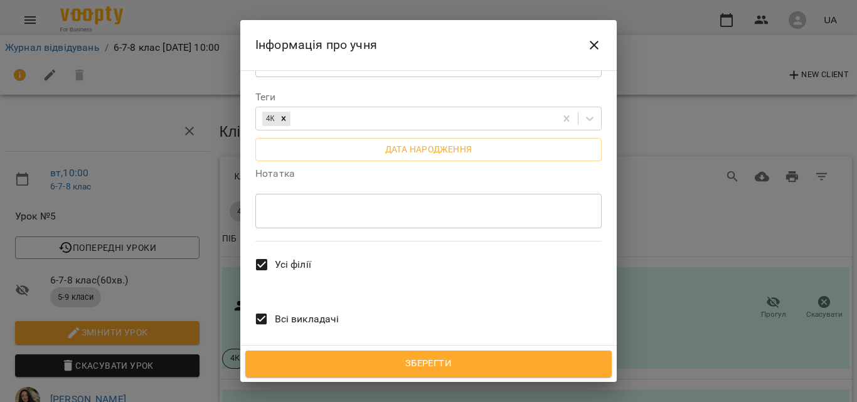
scroll to position [358, 0]
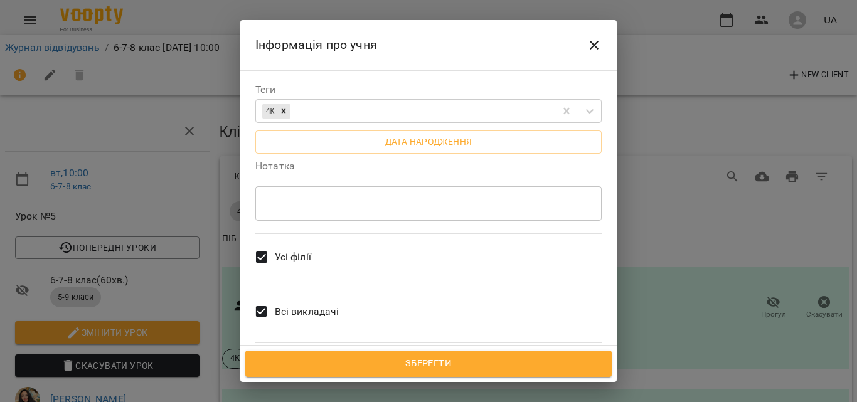
click at [533, 366] on span "Зберегти" at bounding box center [428, 364] width 339 height 16
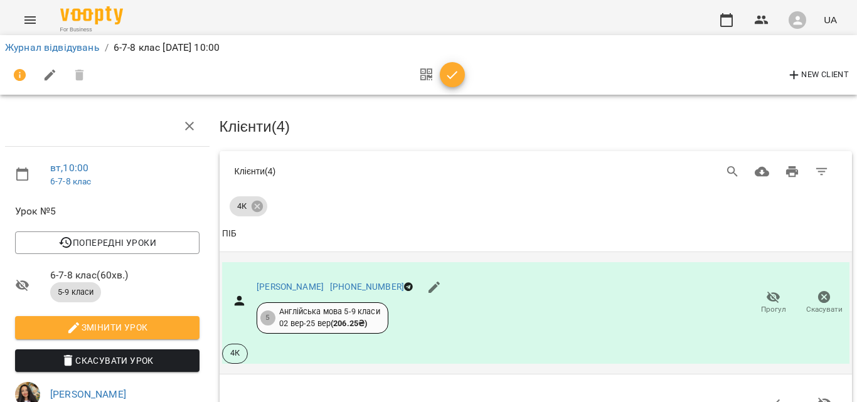
scroll to position [125, 0]
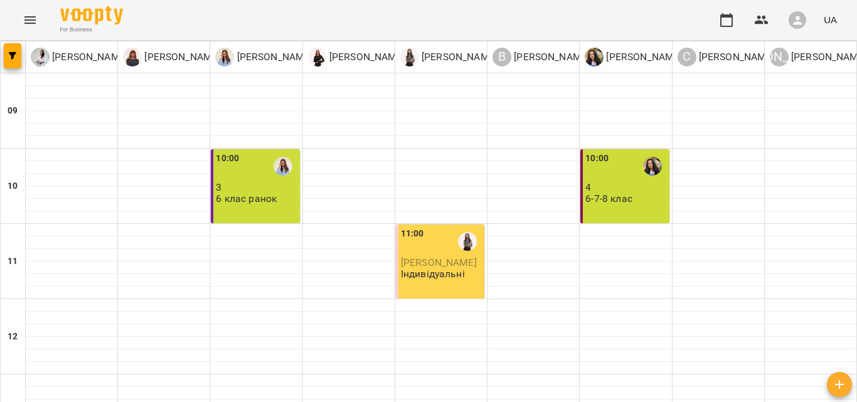
type input "**********"
